Goal: Find specific page/section

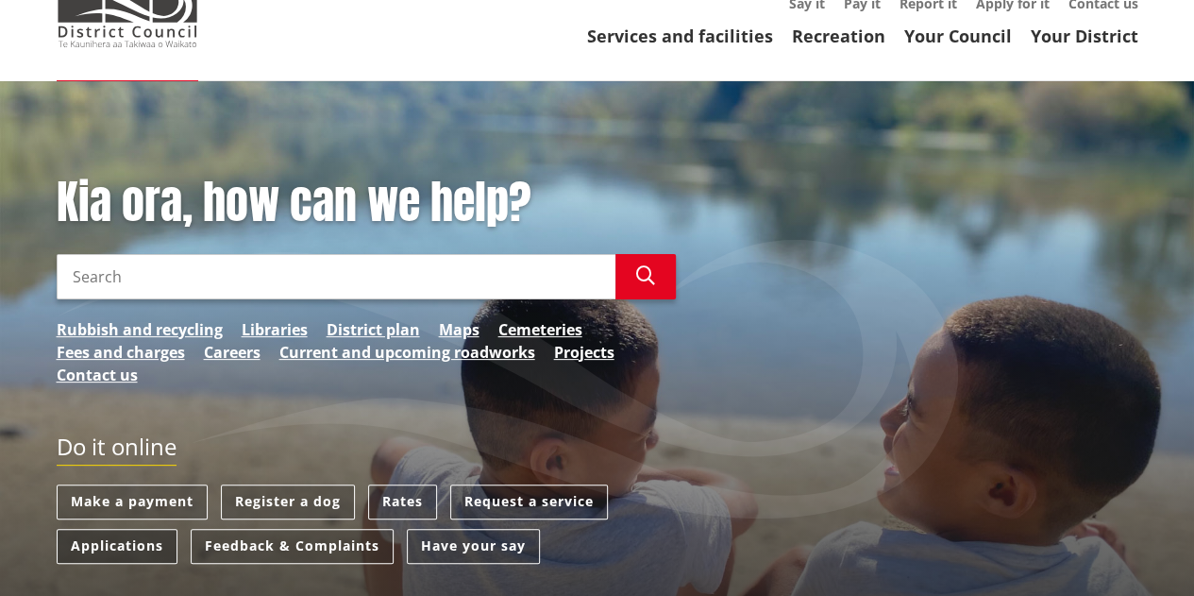
scroll to position [189, 0]
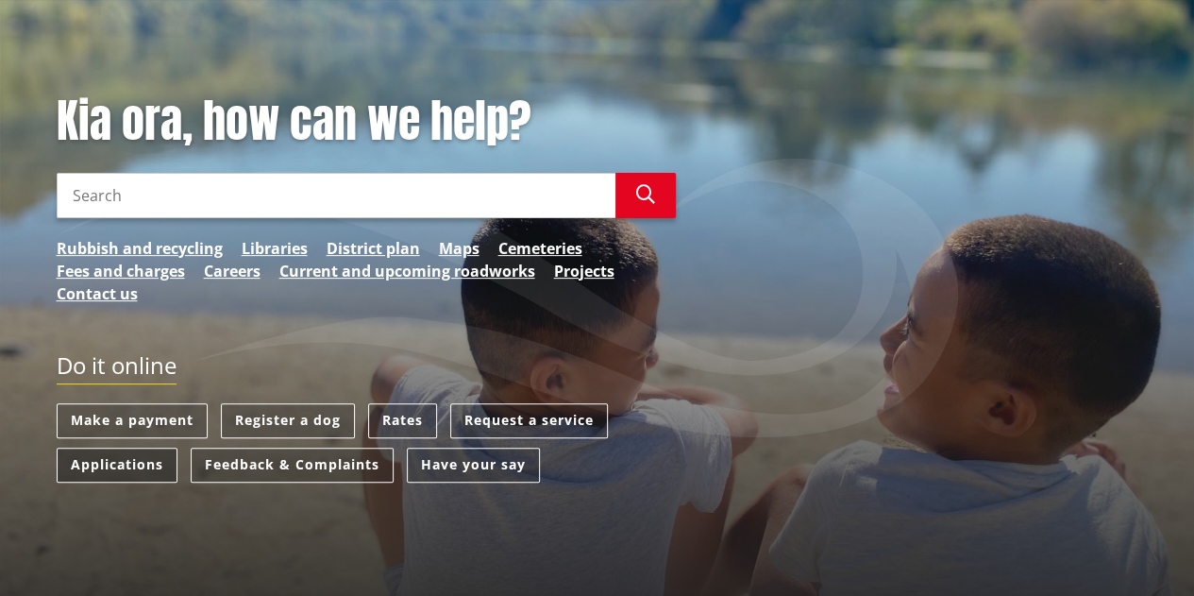
click at [136, 462] on link "Applications" at bounding box center [117, 464] width 121 height 35
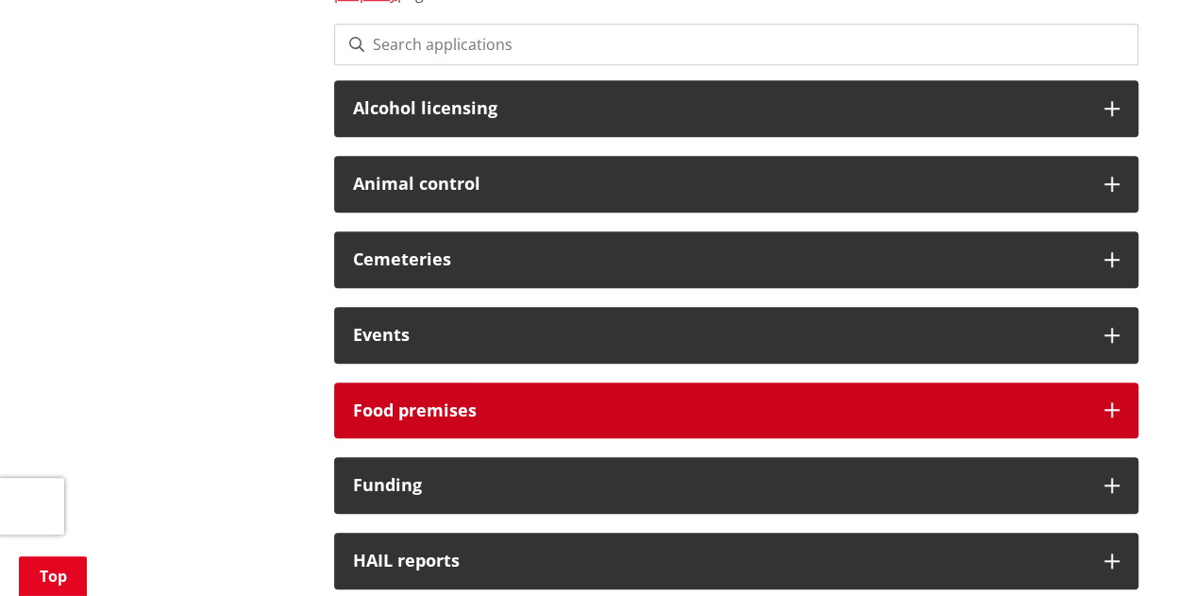
scroll to position [472, 0]
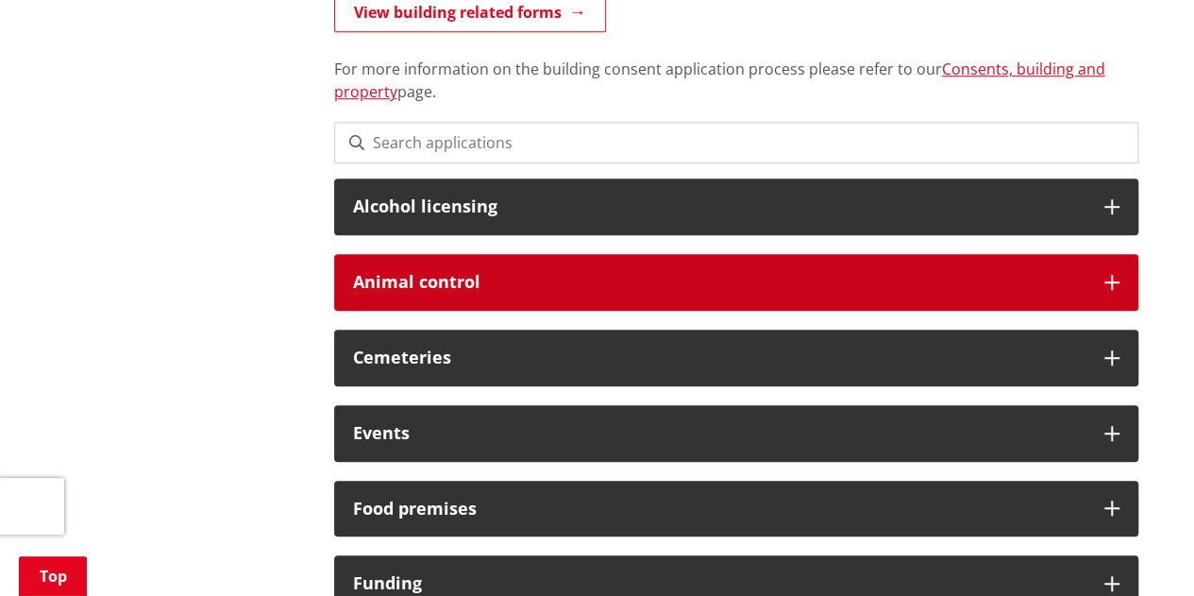
click at [423, 290] on h3 "Animal control" at bounding box center [719, 282] width 732 height 19
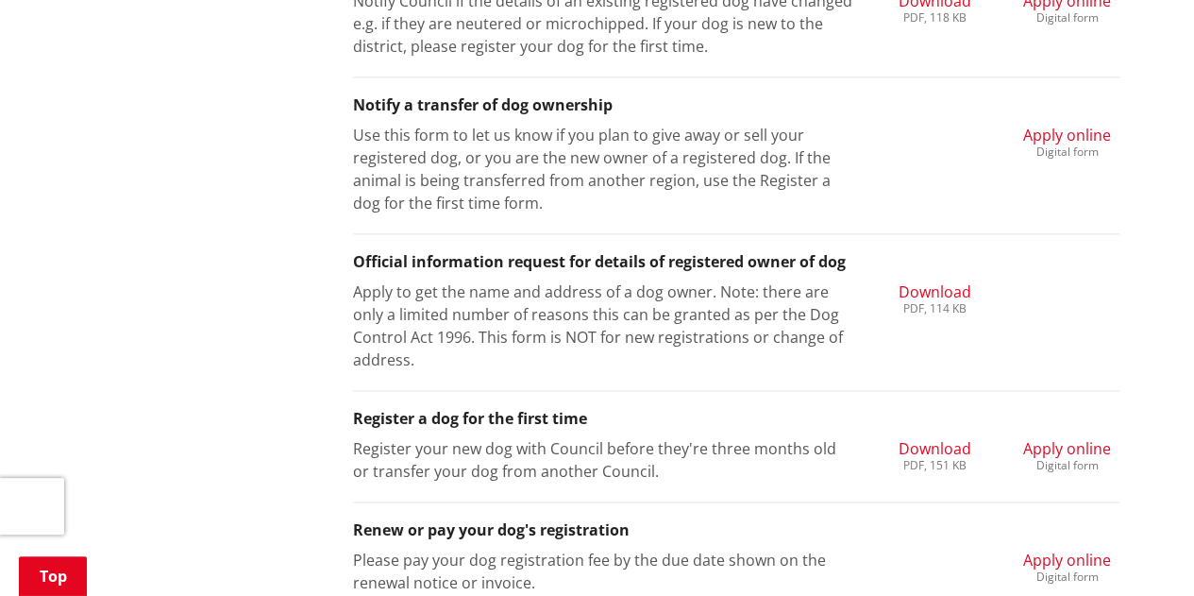
scroll to position [1416, 0]
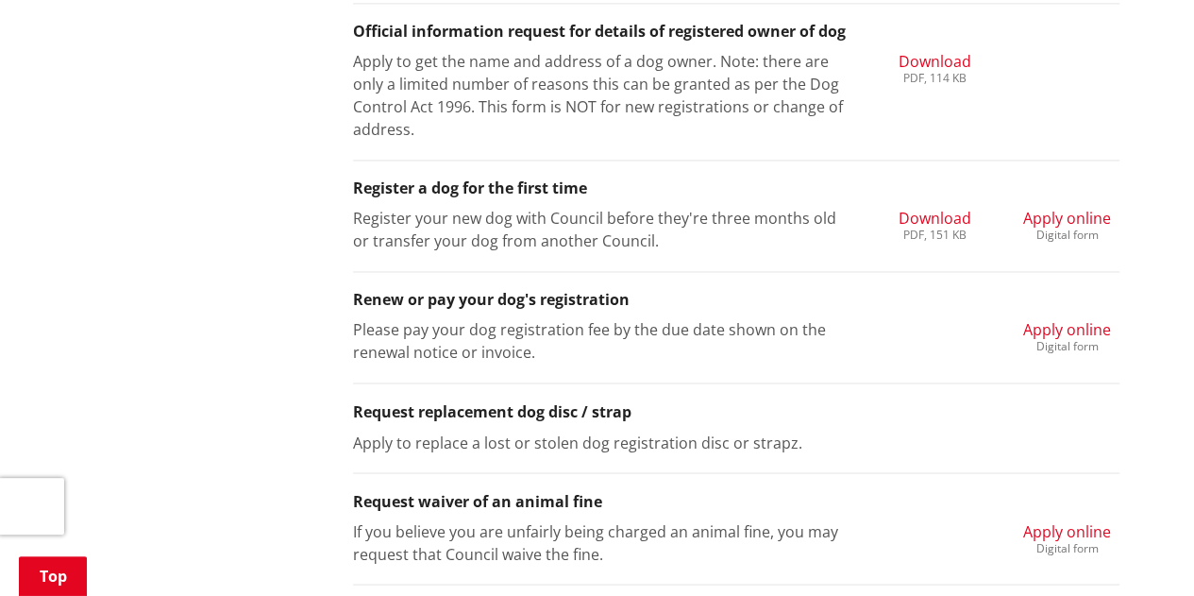
click at [234, 284] on div "More from this section Forms Below you will find all other forms which you can …" at bounding box center [597, 587] width 1110 height 3242
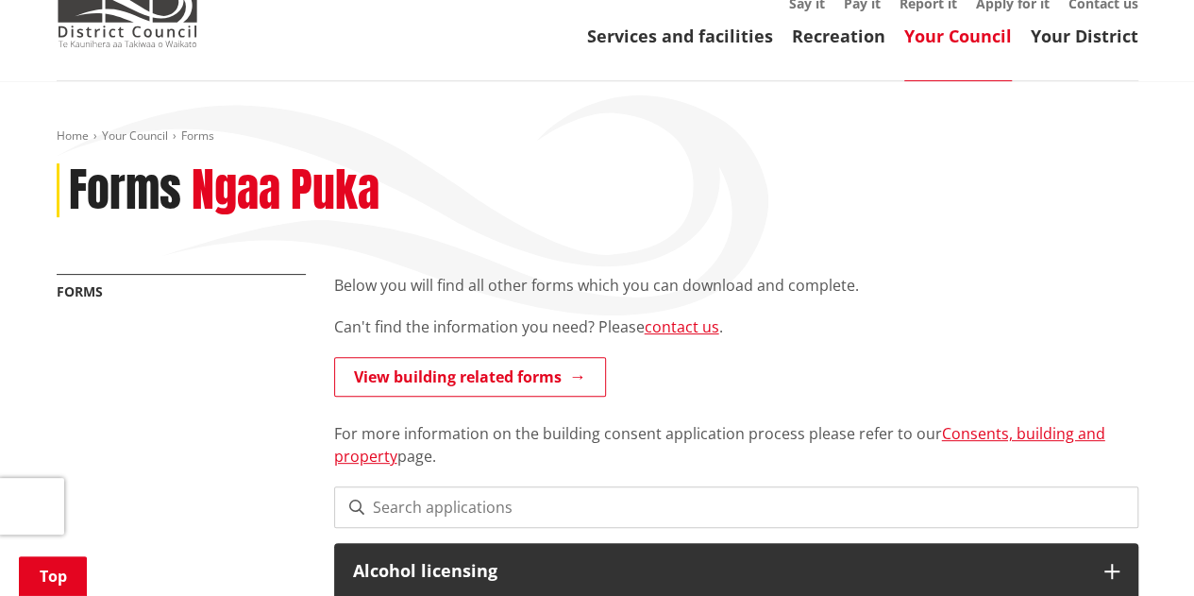
scroll to position [0, 0]
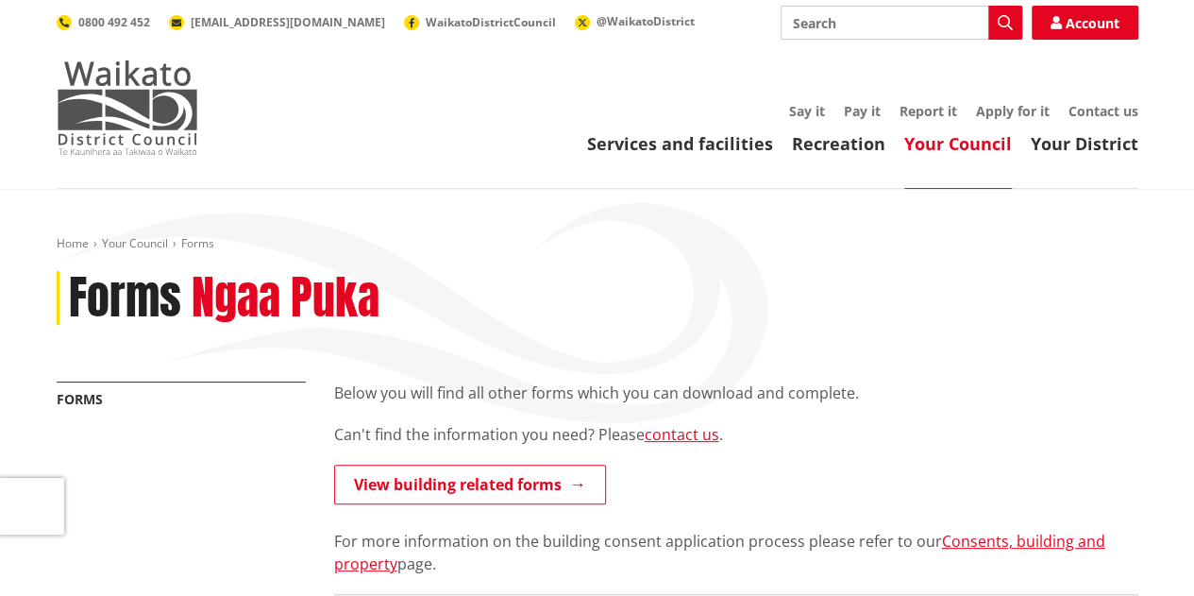
click at [191, 90] on img at bounding box center [128, 107] width 142 height 94
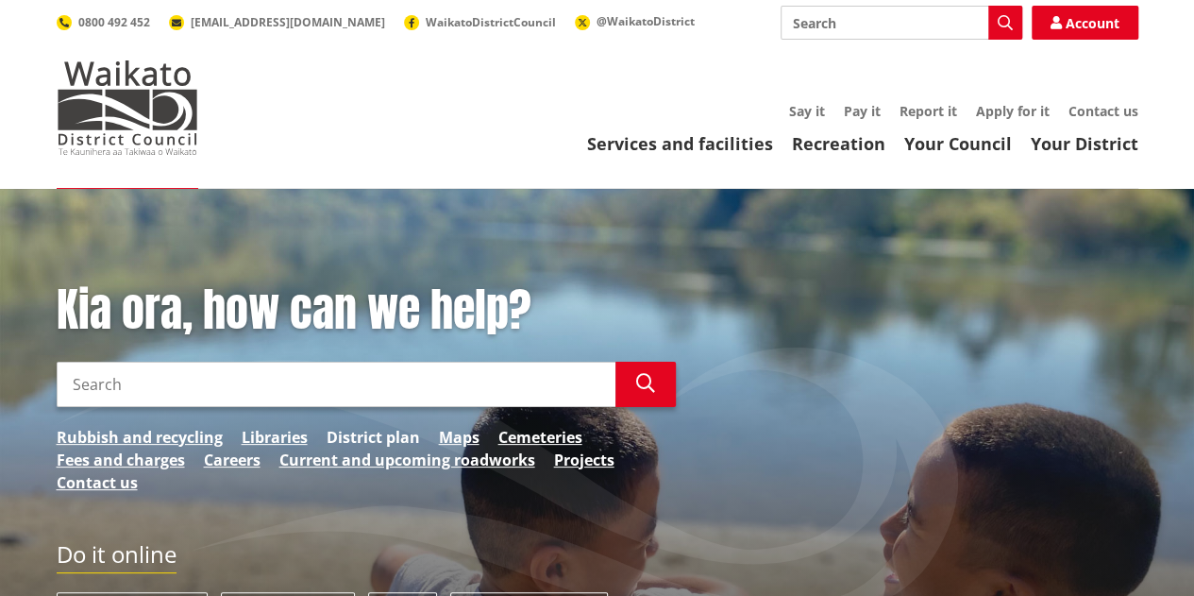
click at [354, 432] on link "District plan" at bounding box center [373, 437] width 93 height 23
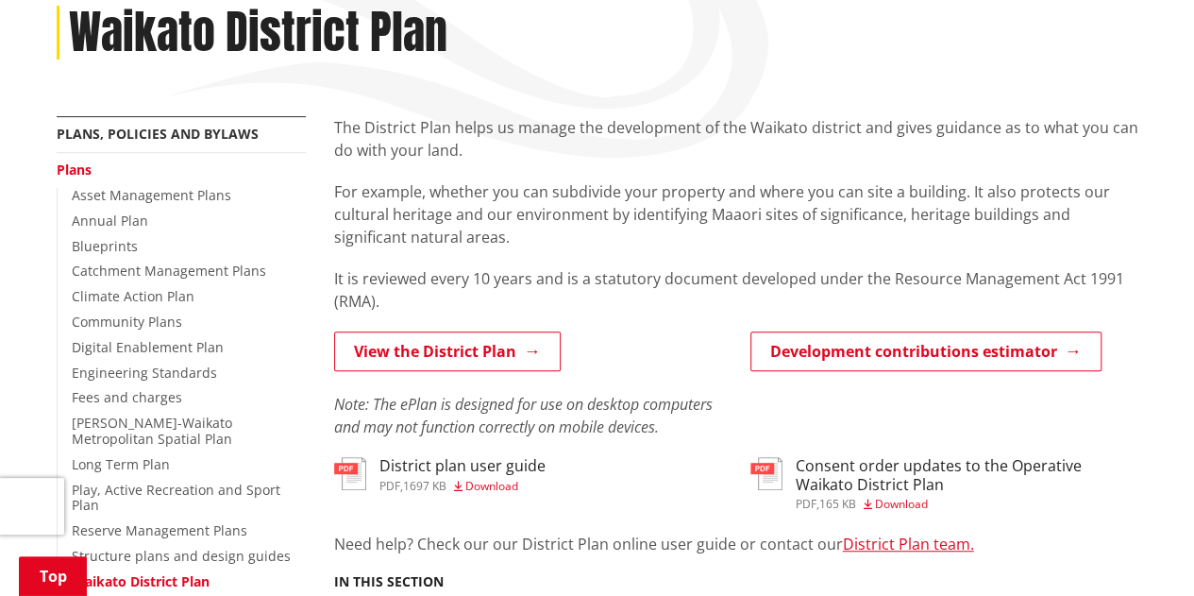
scroll to position [472, 0]
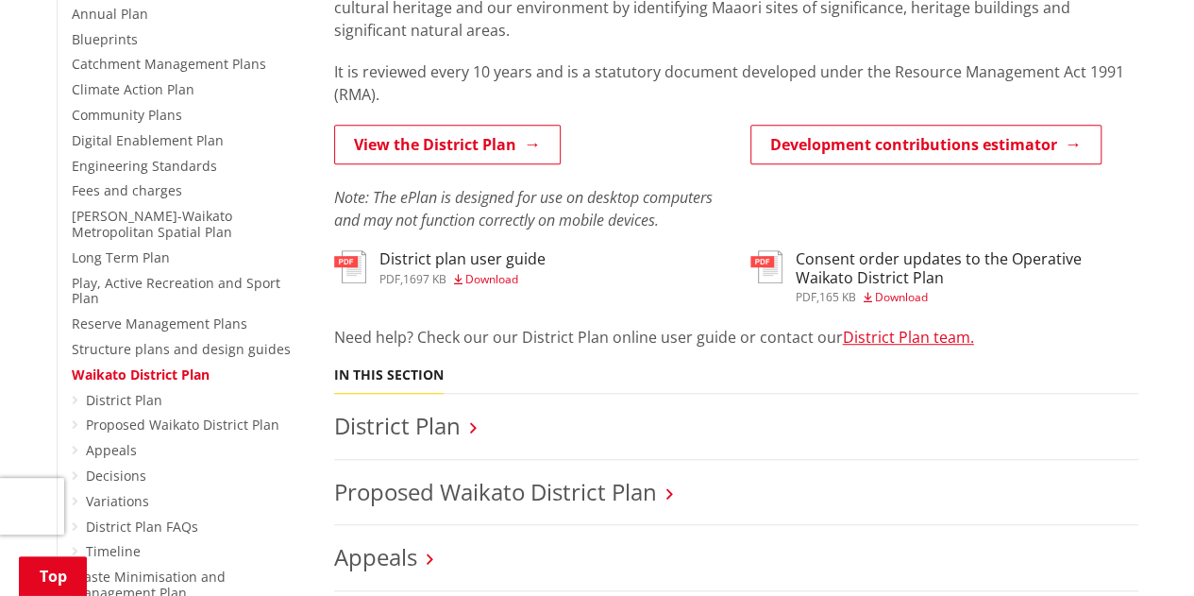
click at [442, 165] on p "View the District Plan" at bounding box center [528, 146] width 388 height 42
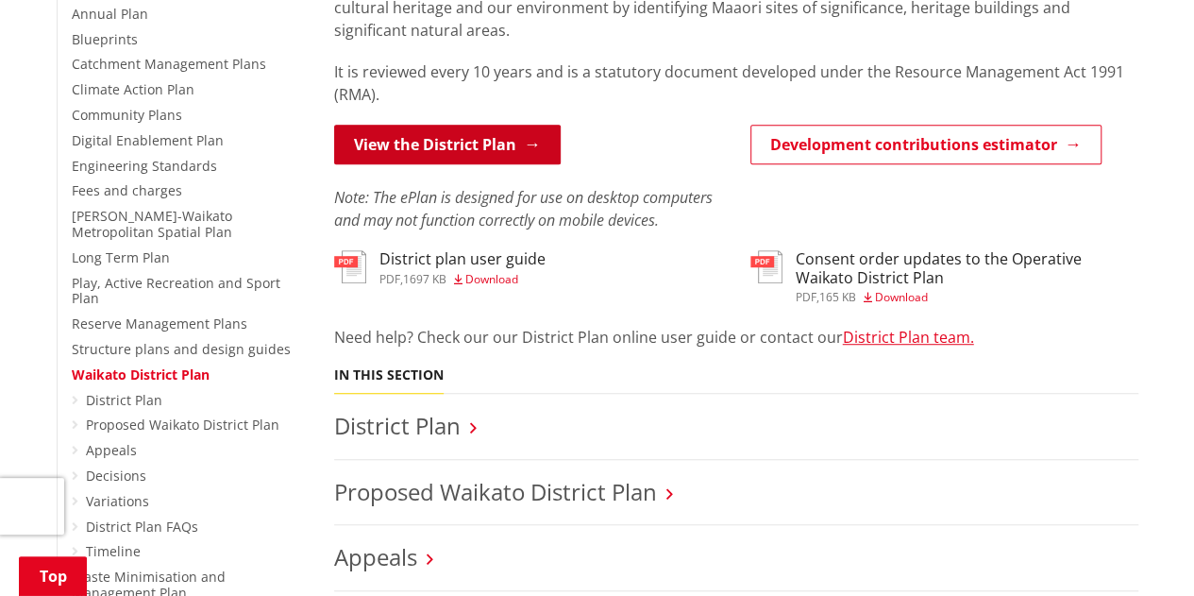
click at [451, 145] on link "View the District Plan" at bounding box center [447, 145] width 227 height 40
